Goal: Task Accomplishment & Management: Complete application form

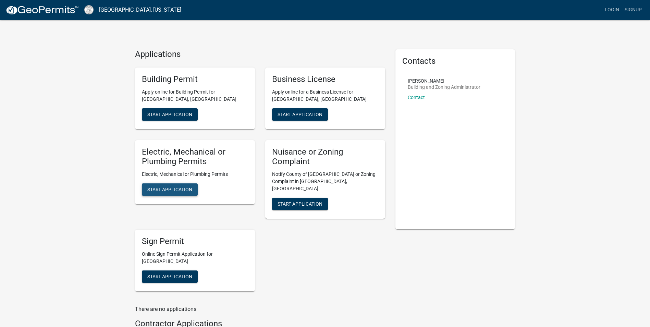
click at [162, 193] on button "Start Application" at bounding box center [170, 189] width 56 height 12
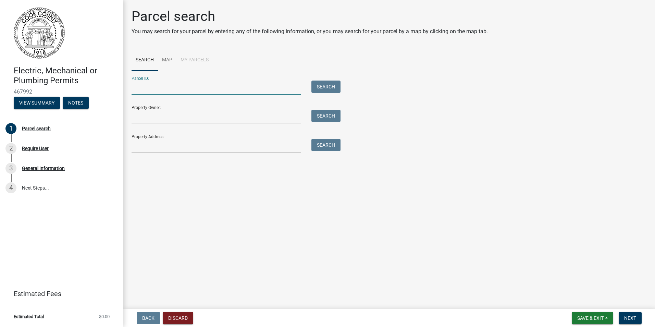
click at [163, 88] on input "Parcel ID:" at bounding box center [217, 88] width 170 height 14
click at [169, 117] on input "Property Owner:" at bounding box center [217, 117] width 170 height 14
click at [151, 114] on input "Property Owner:" at bounding box center [217, 117] width 170 height 14
click at [131, 148] on div at bounding box center [216, 146] width 180 height 14
click at [146, 143] on input "Property Address:" at bounding box center [217, 146] width 170 height 14
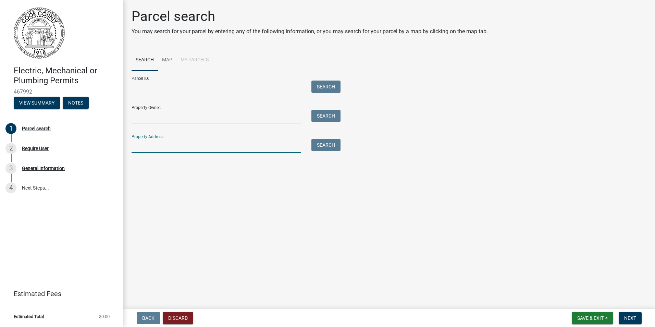
paste input "[STREET_ADDRESS]"
click at [327, 147] on button "Search" at bounding box center [325, 145] width 29 height 12
drag, startPoint x: 170, startPoint y: 146, endPoint x: 291, endPoint y: 142, distance: 120.7
click at [290, 142] on input "[STREET_ADDRESS]" at bounding box center [217, 146] width 170 height 14
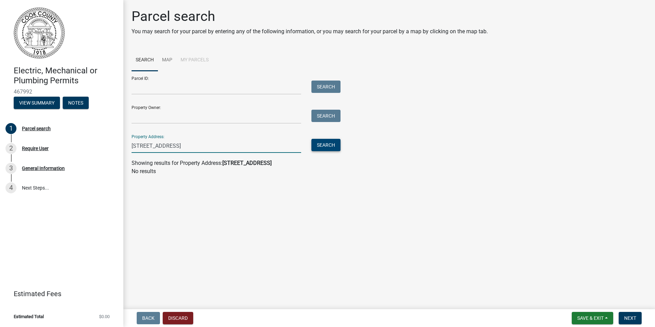
type input "[STREET_ADDRESS]"
click at [324, 148] on button "Search" at bounding box center [325, 145] width 29 height 12
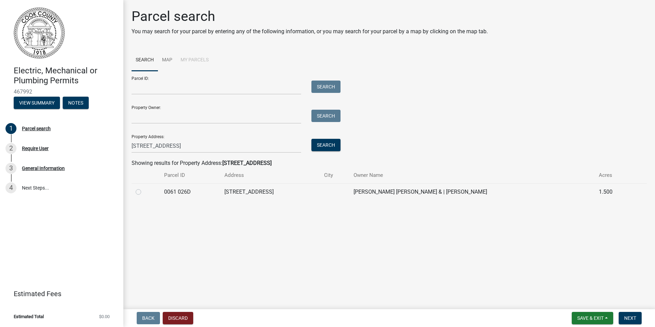
click at [144, 188] on label at bounding box center [144, 188] width 0 height 0
click at [144, 192] on 026D "radio" at bounding box center [146, 190] width 4 height 4
radio 026D "true"
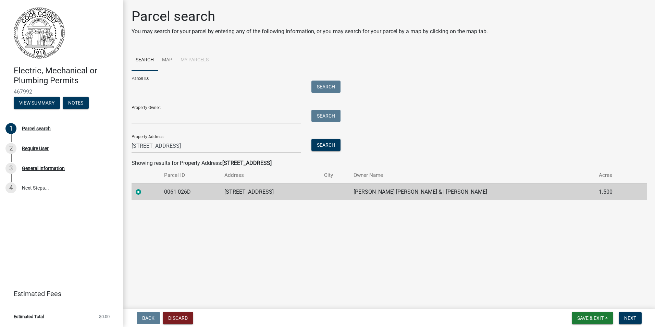
click at [168, 191] on td "0061 026D" at bounding box center [190, 191] width 60 height 17
click at [203, 192] on td "0061 026D" at bounding box center [190, 191] width 60 height 17
click at [631, 317] on span "Next" at bounding box center [630, 317] width 12 height 5
